Goal: Use online tool/utility: Utilize a website feature to perform a specific function

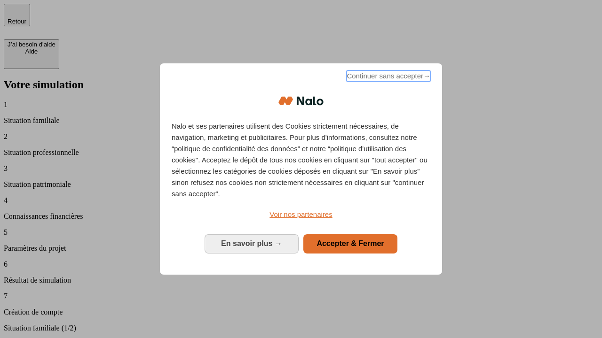
click at [387, 78] on span "Continuer sans accepter →" at bounding box center [388, 76] width 84 height 11
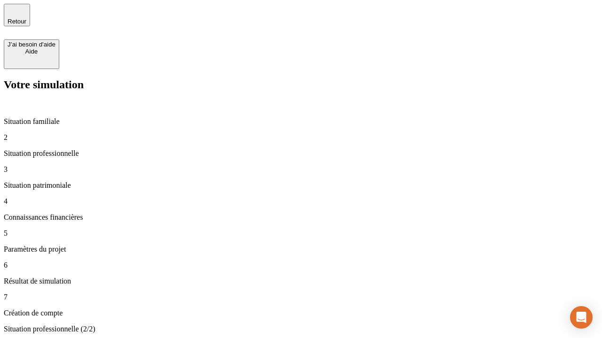
type input "30 000"
type input "1 000"
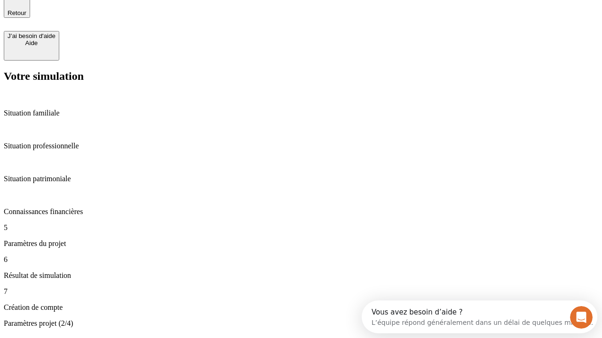
type input "40"
type input "64"
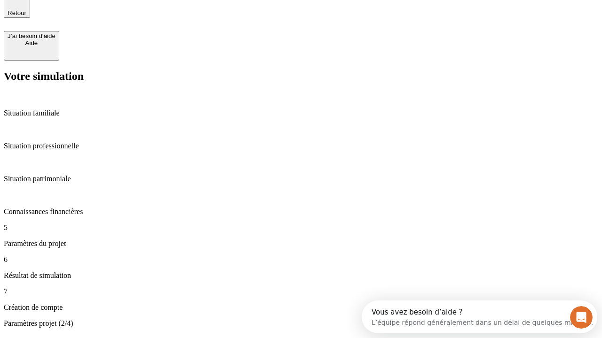
type input "200 000"
type input "640"
